Goal: Navigation & Orientation: Find specific page/section

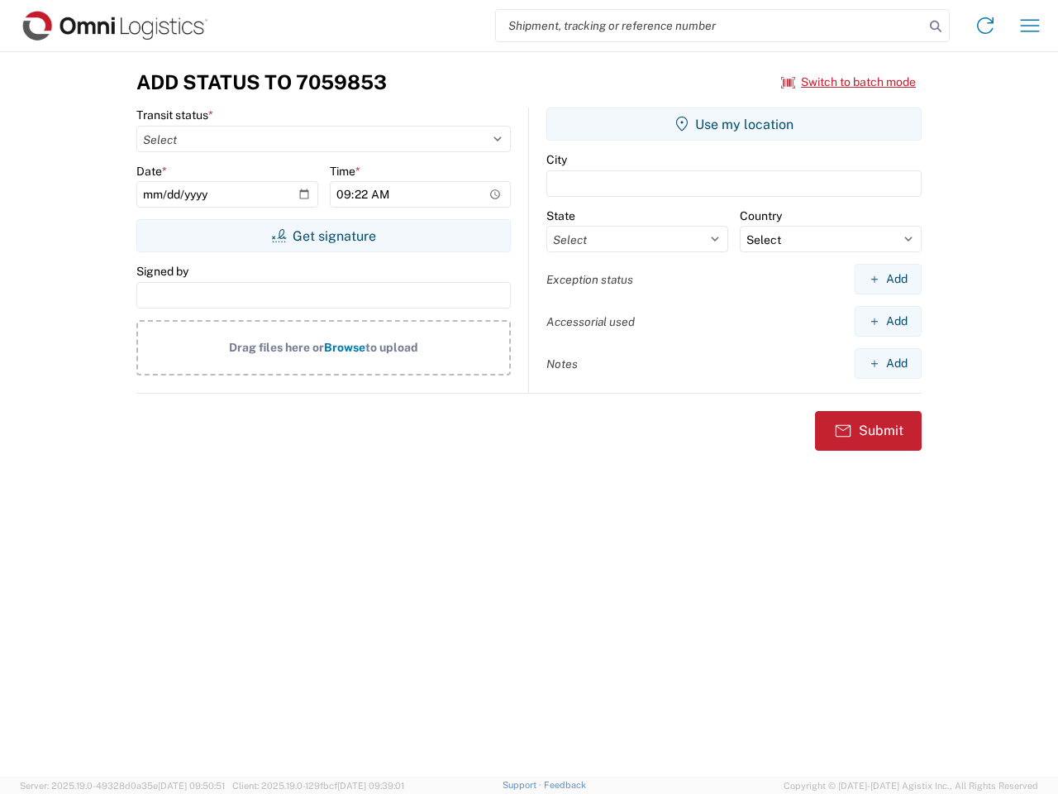
click at [710, 26] on input "search" at bounding box center [710, 25] width 428 height 31
click at [936, 26] on icon at bounding box center [935, 26] width 23 height 23
click at [986, 26] on icon at bounding box center [985, 25] width 26 height 26
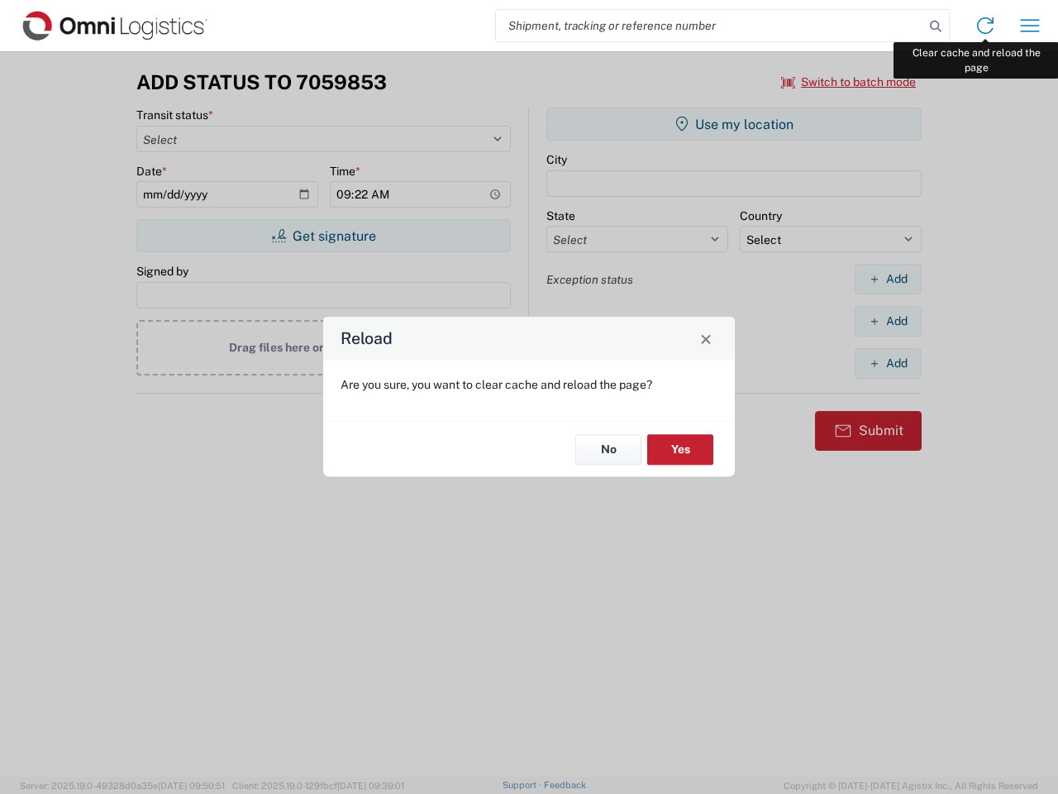
click at [1030, 26] on div "Reload Are you sure, you want to clear cache and reload the page? No Yes" at bounding box center [529, 397] width 1058 height 794
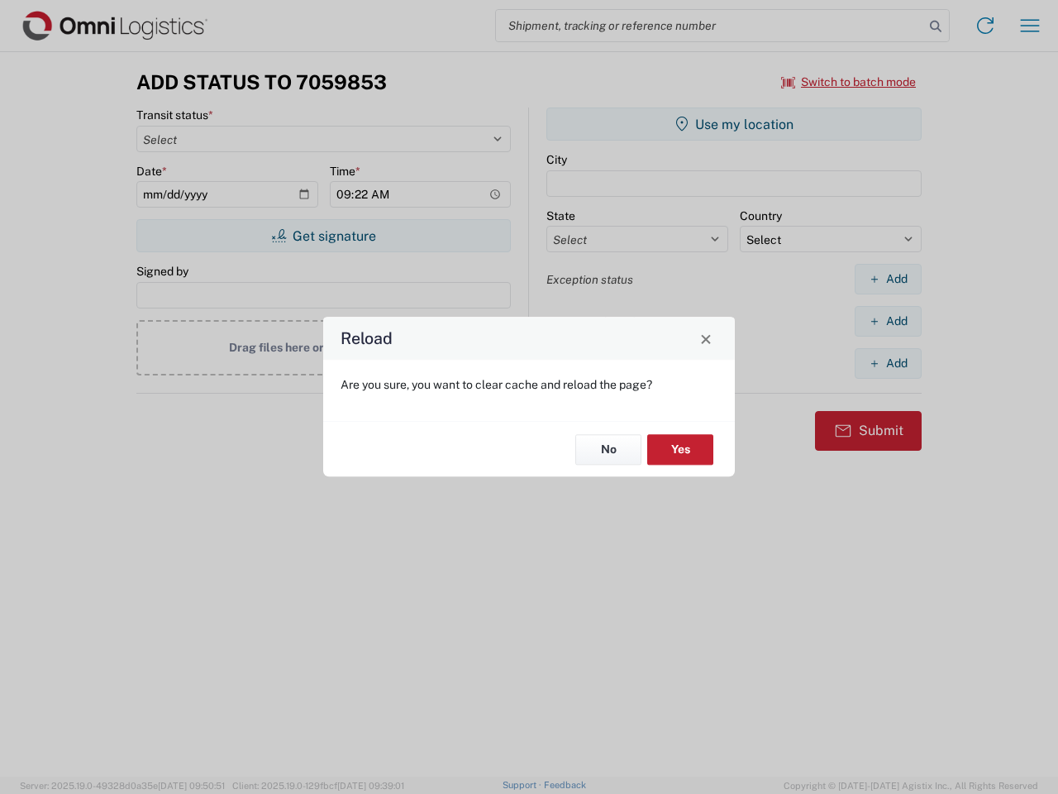
click at [849, 82] on div "Reload Are you sure, you want to clear cache and reload the page? No Yes" at bounding box center [529, 397] width 1058 height 794
click at [323, 236] on div "Reload Are you sure, you want to clear cache and reload the page? No Yes" at bounding box center [529, 397] width 1058 height 794
click at [734, 124] on div "Reload Are you sure, you want to clear cache and reload the page? No Yes" at bounding box center [529, 397] width 1058 height 794
click at [888, 279] on div "Reload Are you sure, you want to clear cache and reload the page? No Yes" at bounding box center [529, 397] width 1058 height 794
click at [888, 321] on div "Reload Are you sure, you want to clear cache and reload the page? No Yes" at bounding box center [529, 397] width 1058 height 794
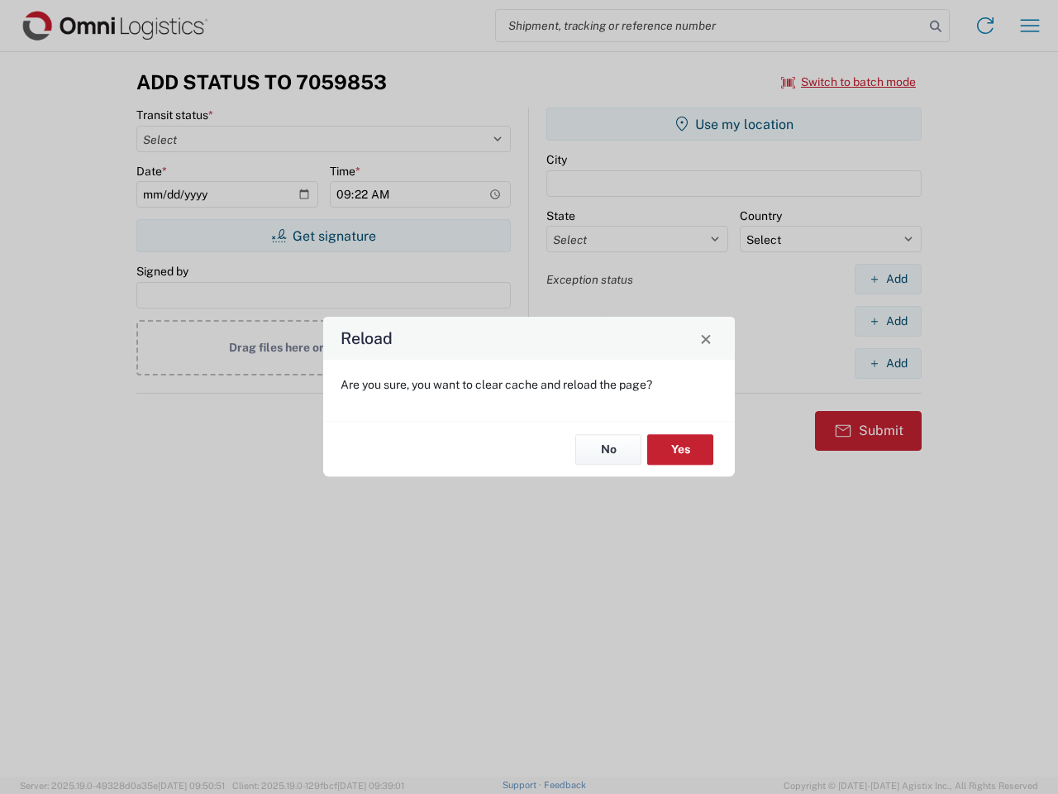
click at [888, 363] on div "Reload Are you sure, you want to clear cache and reload the page? No Yes" at bounding box center [529, 397] width 1058 height 794
